Goal: Information Seeking & Learning: Learn about a topic

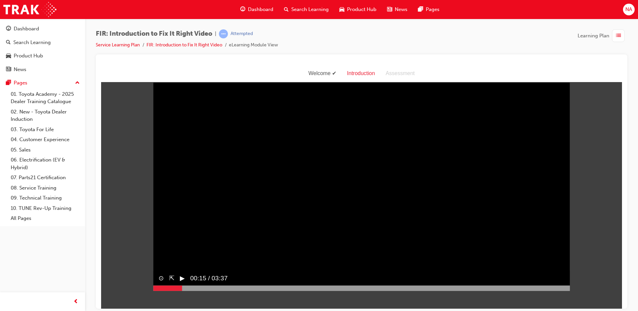
scroll to position [16, 0]
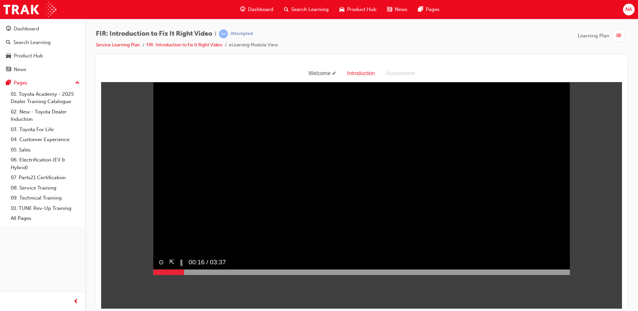
click at [545, 274] on div at bounding box center [361, 271] width 417 height 5
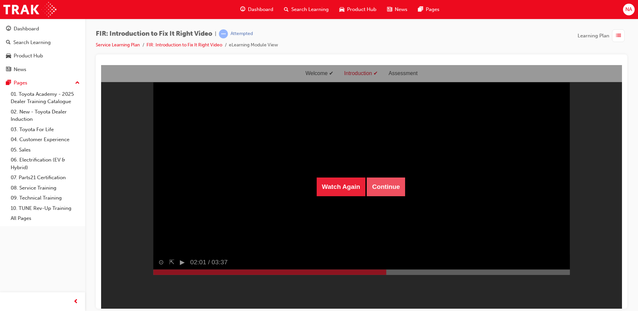
click at [384, 182] on button "Continue" at bounding box center [386, 186] width 38 height 19
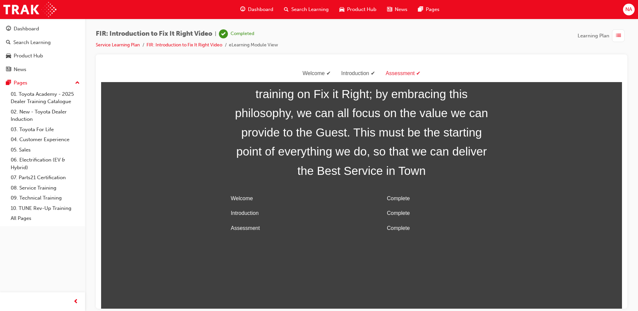
click at [591, 243] on body "Welcome Introduction Assessment Congratulations, you have now completed this tr…" at bounding box center [361, 186] width 521 height 243
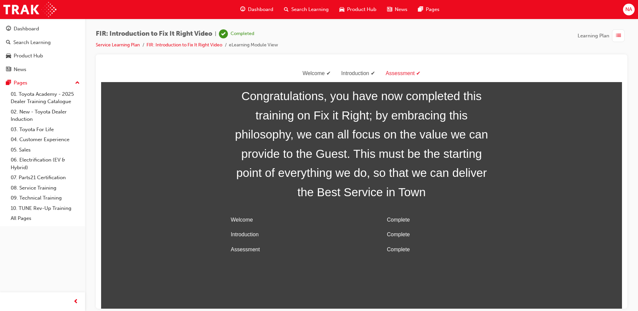
click at [402, 72] on div "Assessment" at bounding box center [403, 73] width 46 height 10
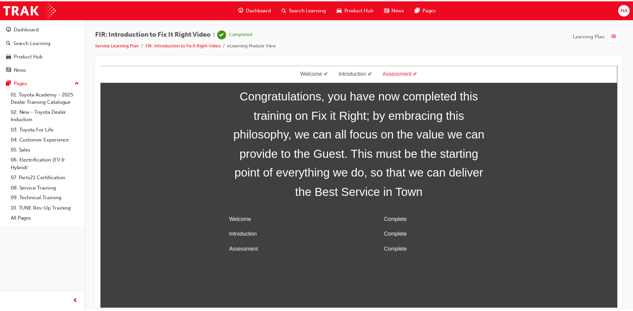
scroll to position [21, 0]
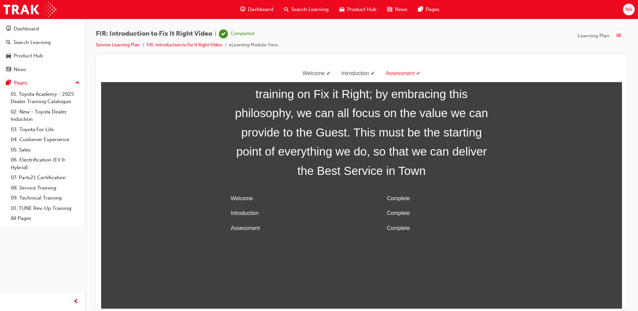
click at [257, 7] on span "Dashboard" at bounding box center [260, 10] width 25 height 8
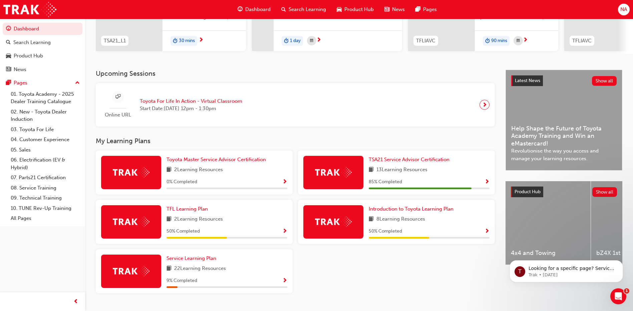
scroll to position [118, 0]
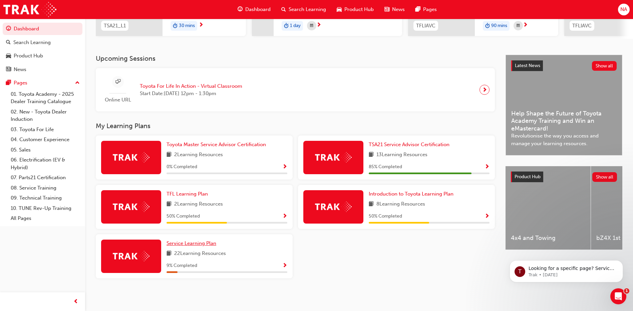
click at [207, 245] on span "Service Learning Plan" at bounding box center [191, 243] width 50 height 6
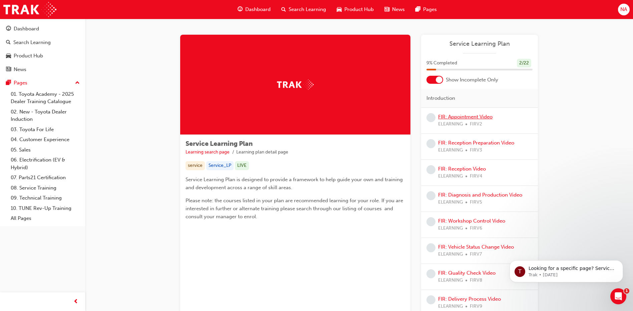
click at [465, 118] on link "FIR: Appointment Video" at bounding box center [465, 117] width 54 height 6
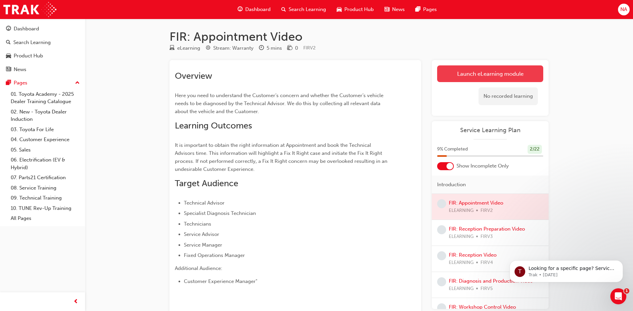
click at [504, 74] on link "Launch eLearning module" at bounding box center [490, 73] width 106 height 17
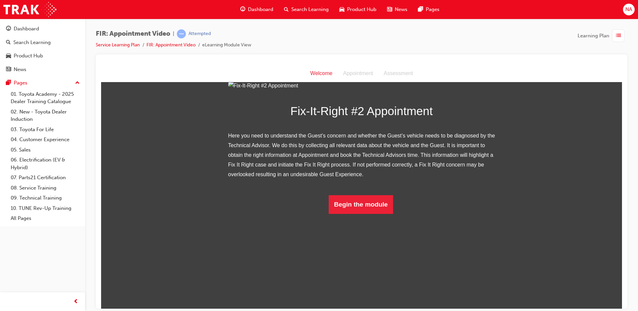
click at [546, 213] on div "Fix-It-Right #2 Appointment Here you need to understand the Guest’s concern and…" at bounding box center [361, 147] width 521 height 133
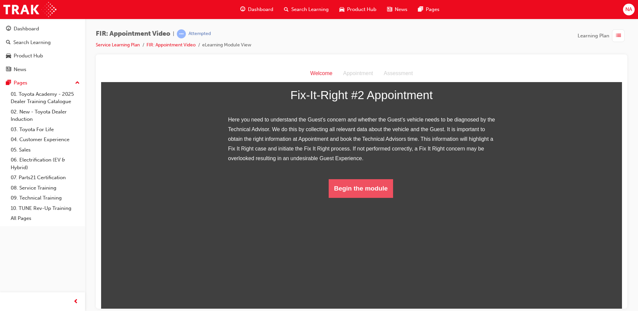
drag, startPoint x: 379, startPoint y: 291, endPoint x: 374, endPoint y: 291, distance: 5.0
click at [374, 197] on button "Begin the module" at bounding box center [361, 188] width 64 height 19
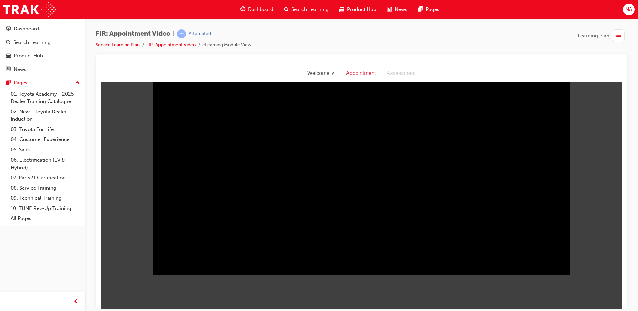
scroll to position [16, 0]
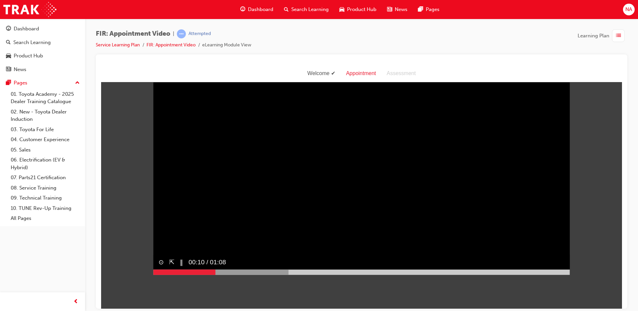
drag, startPoint x: 311, startPoint y: 200, endPoint x: 318, endPoint y: 243, distance: 43.8
click at [312, 200] on video "Sorry, your browser does not support embedded videos. Download Instead" at bounding box center [361, 170] width 417 height 208
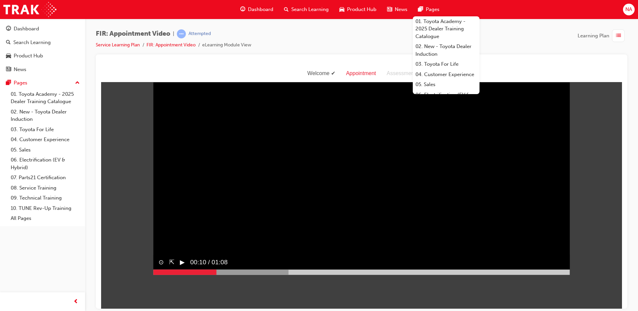
click at [262, 214] on video "Sorry, your browser does not support embedded videos. Download Instead" at bounding box center [361, 170] width 417 height 208
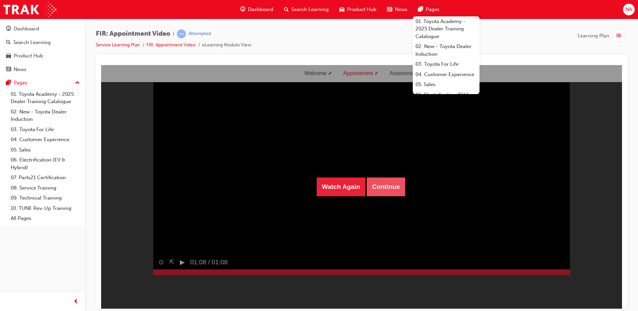
click at [390, 179] on button "Continue" at bounding box center [386, 186] width 38 height 19
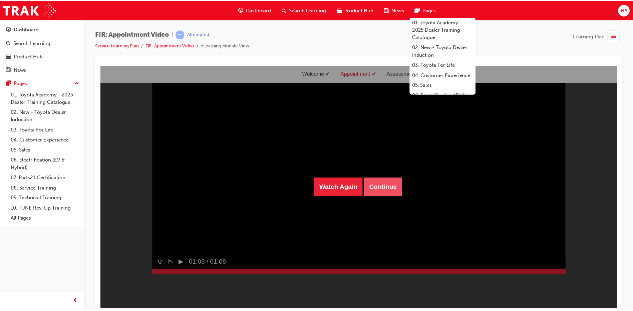
scroll to position [21, 0]
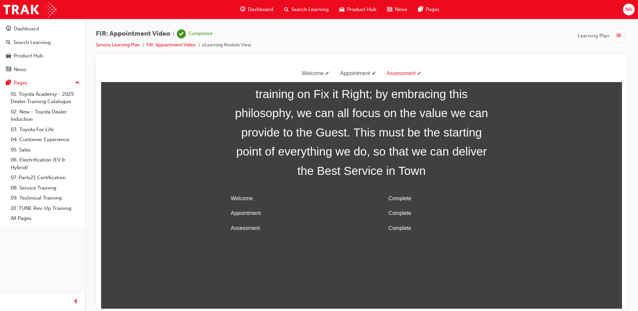
drag, startPoint x: 387, startPoint y: 67, endPoint x: 369, endPoint y: 66, distance: 17.7
click at [387, 67] on div "Welcome Appointment Assessment" at bounding box center [361, 73] width 521 height 17
drag, startPoint x: 201, startPoint y: 31, endPoint x: 209, endPoint y: 28, distance: 8.4
click at [201, 30] on div "Completed" at bounding box center [194, 33] width 35 height 9
click at [256, 10] on span "Dashboard" at bounding box center [260, 10] width 25 height 8
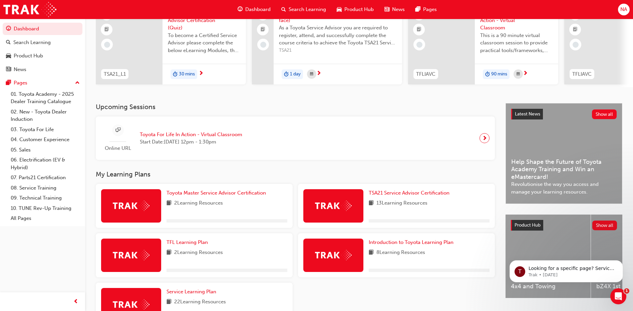
scroll to position [118, 0]
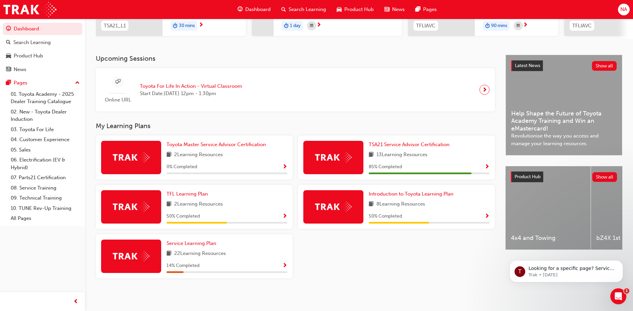
click at [224, 263] on div "14 % Completed" at bounding box center [226, 265] width 121 height 8
click at [192, 242] on span "Service Learning Plan" at bounding box center [191, 243] width 50 height 6
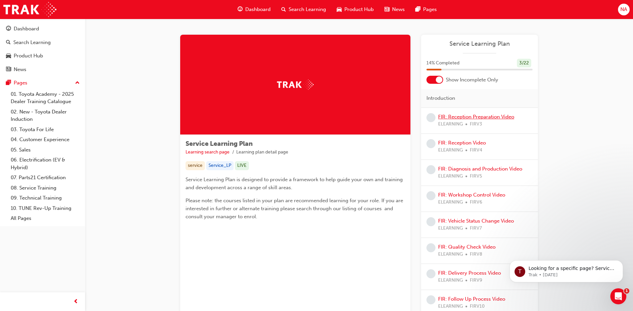
click at [461, 115] on link "FIR: Reception Preparation Video" at bounding box center [476, 117] width 76 height 6
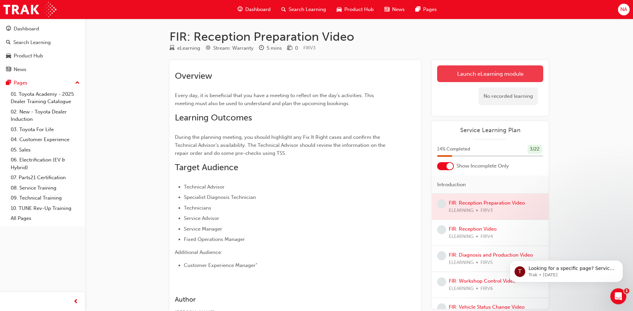
click at [522, 74] on link "Launch eLearning module" at bounding box center [490, 73] width 106 height 17
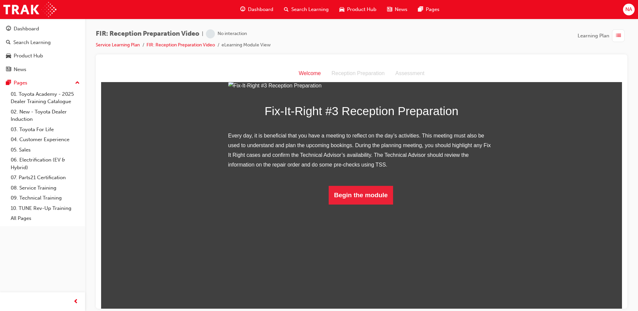
scroll to position [37, 0]
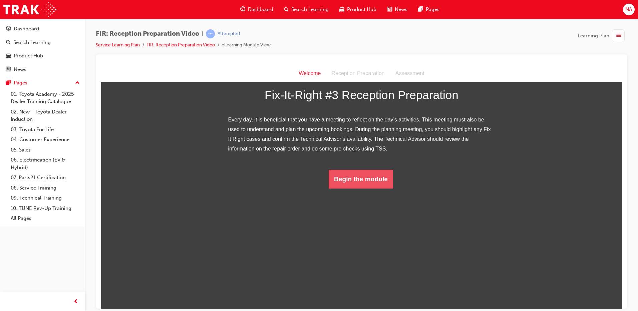
click at [341, 188] on button "Begin the module" at bounding box center [361, 178] width 64 height 19
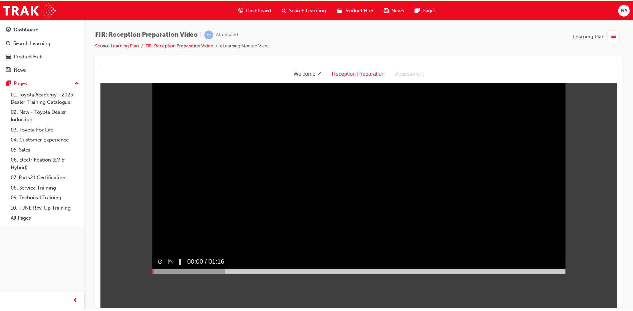
scroll to position [0, 0]
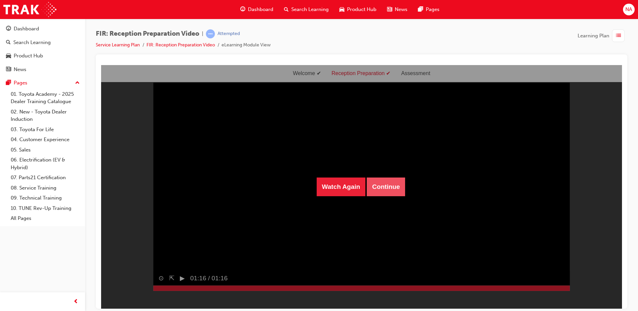
click at [385, 181] on button "Continue" at bounding box center [386, 186] width 38 height 19
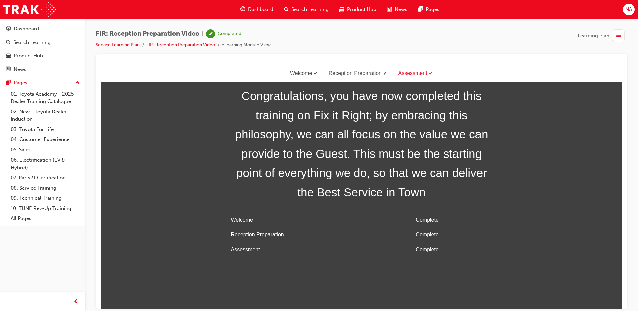
click at [265, 11] on span "Dashboard" at bounding box center [260, 10] width 25 height 8
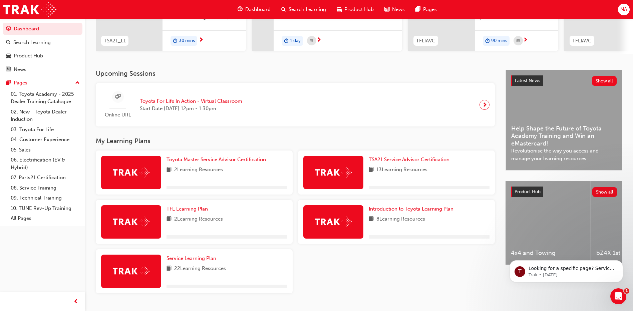
scroll to position [118, 0]
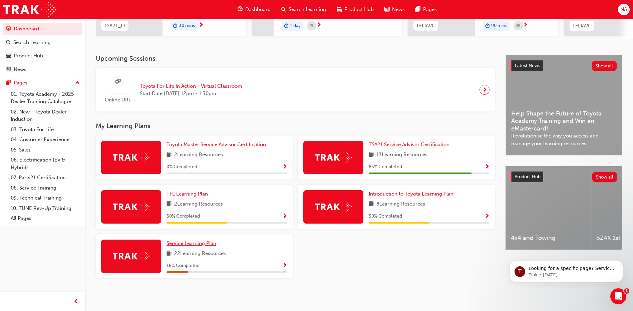
click at [200, 244] on span "Service Learning Plan" at bounding box center [191, 243] width 50 height 6
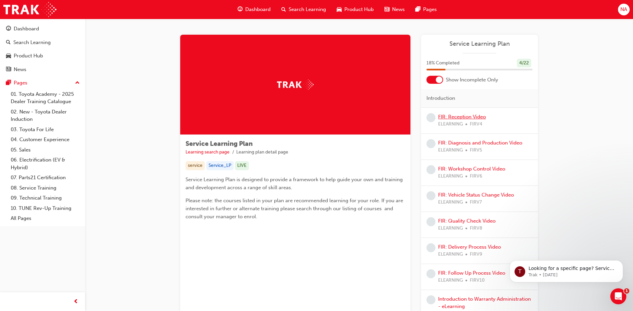
click at [452, 116] on link "FIR: Reception Video" at bounding box center [462, 117] width 48 height 6
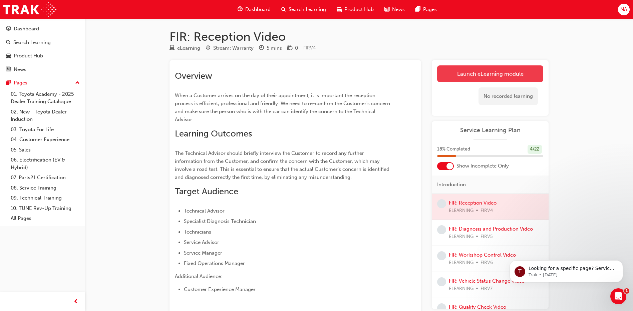
click at [501, 69] on link "Launch eLearning module" at bounding box center [490, 73] width 106 height 17
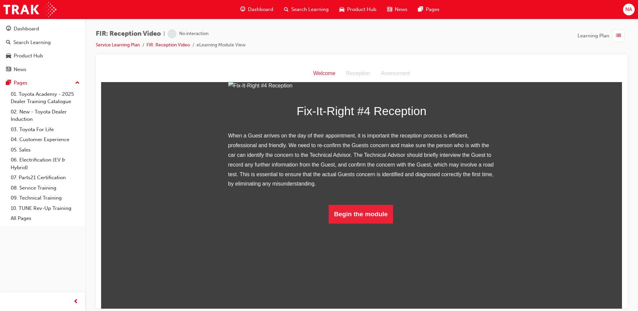
scroll to position [56, 0]
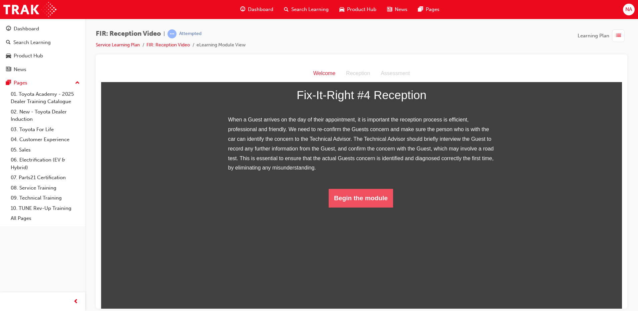
click at [360, 207] on button "Begin the module" at bounding box center [361, 197] width 64 height 19
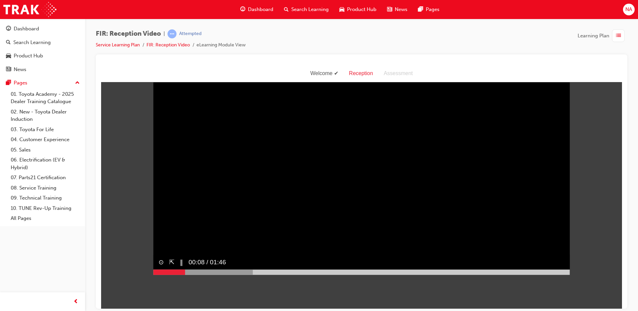
scroll to position [0, 0]
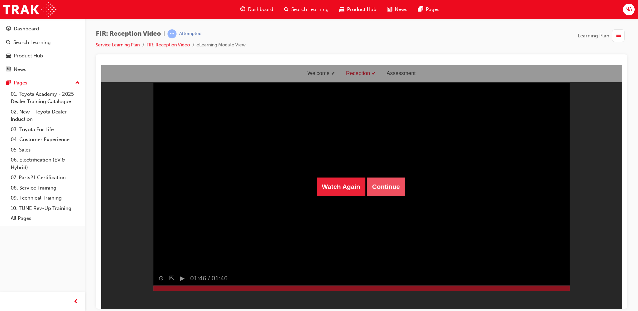
click at [378, 190] on button "Continue" at bounding box center [386, 186] width 38 height 19
